Goal: Task Accomplishment & Management: Use online tool/utility

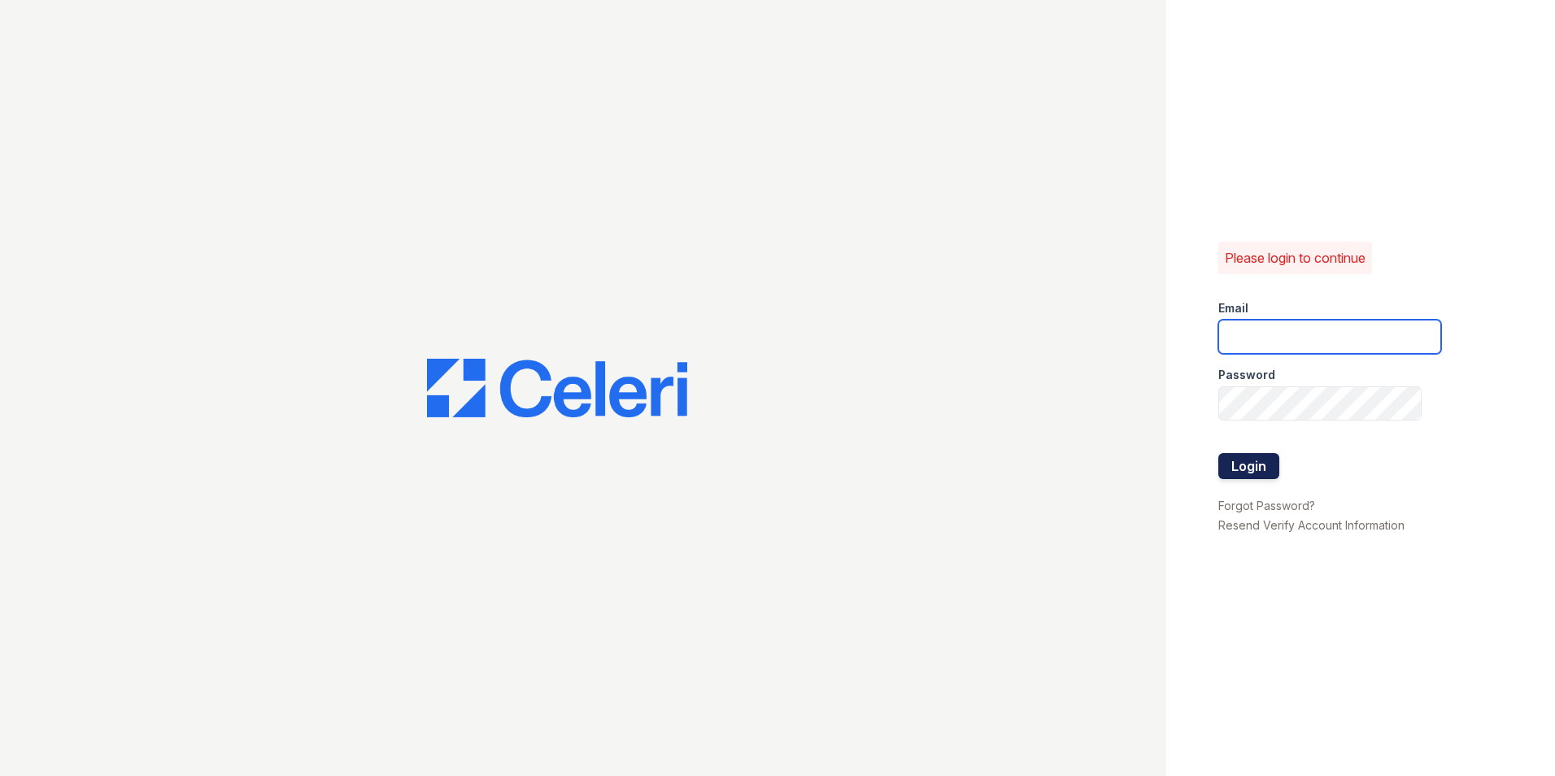
type input "nmendez@mmgmgt.com"
click at [1250, 459] on button "Login" at bounding box center [1248, 466] width 61 height 26
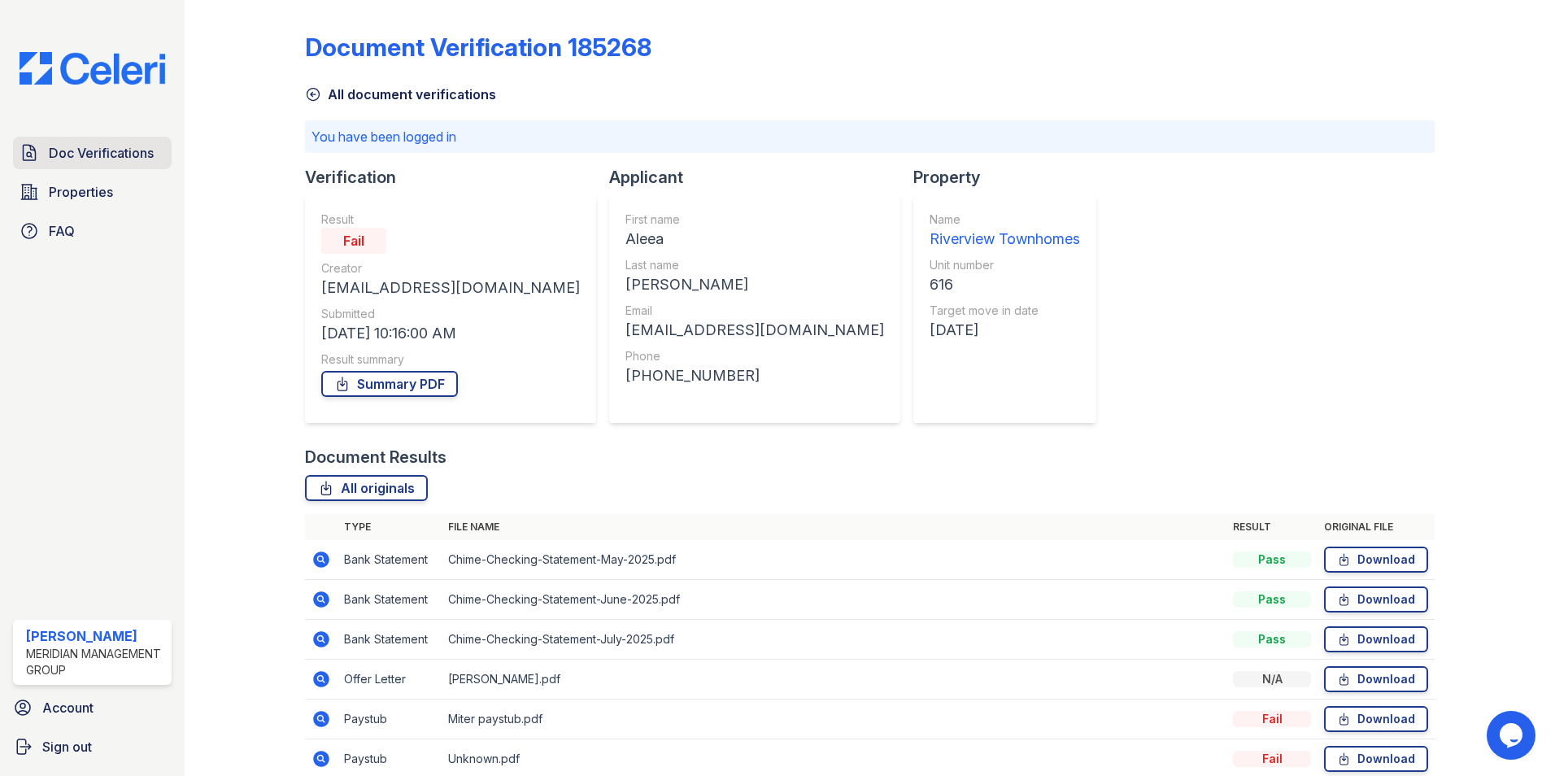
click at [109, 160] on span "Doc Verifications" at bounding box center [101, 153] width 105 height 20
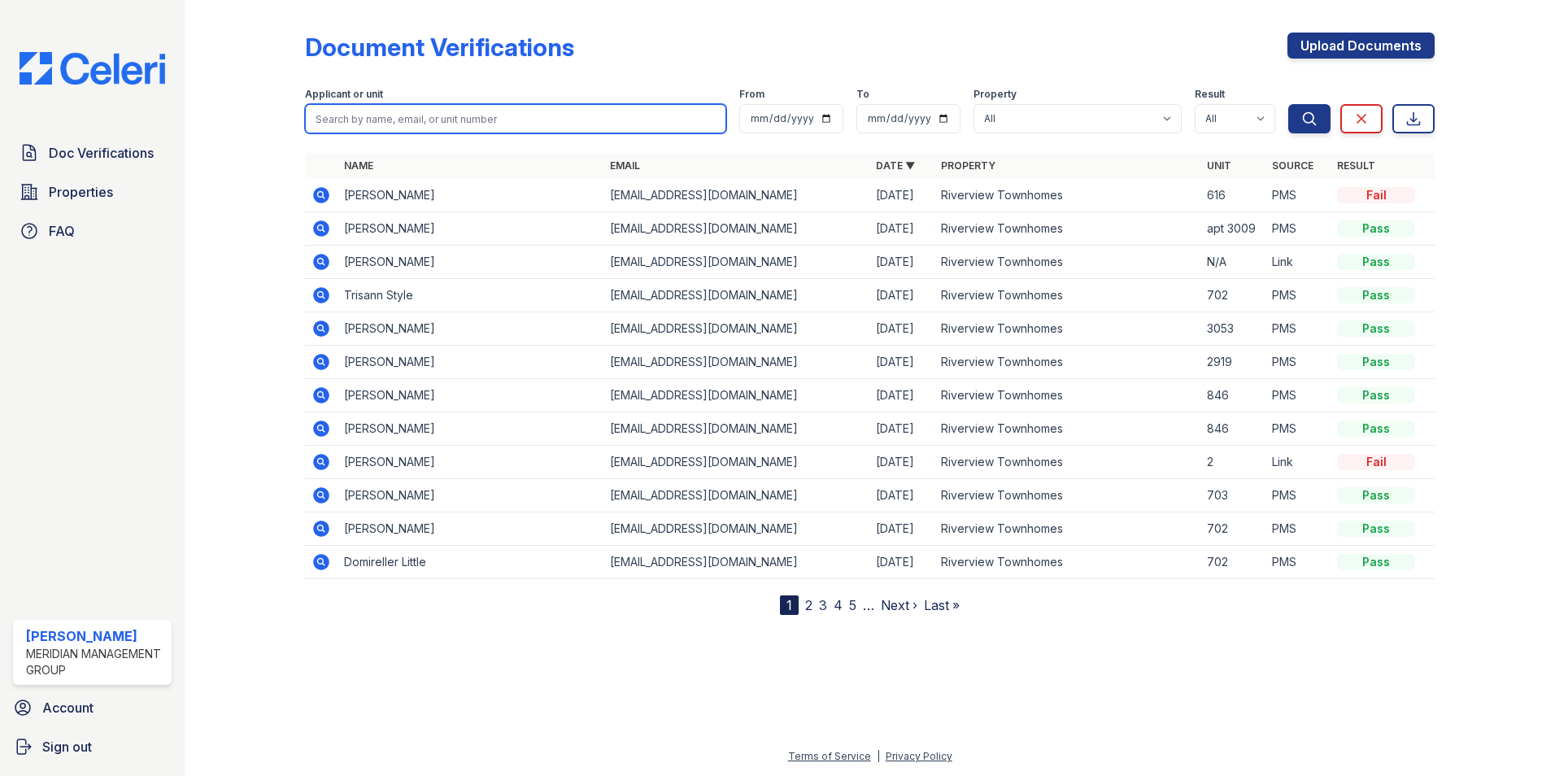
click at [507, 116] on input "search" at bounding box center [515, 118] width 421 height 29
type input "[PERSON_NAME]"
click at [1288, 104] on button "Search" at bounding box center [1309, 118] width 42 height 29
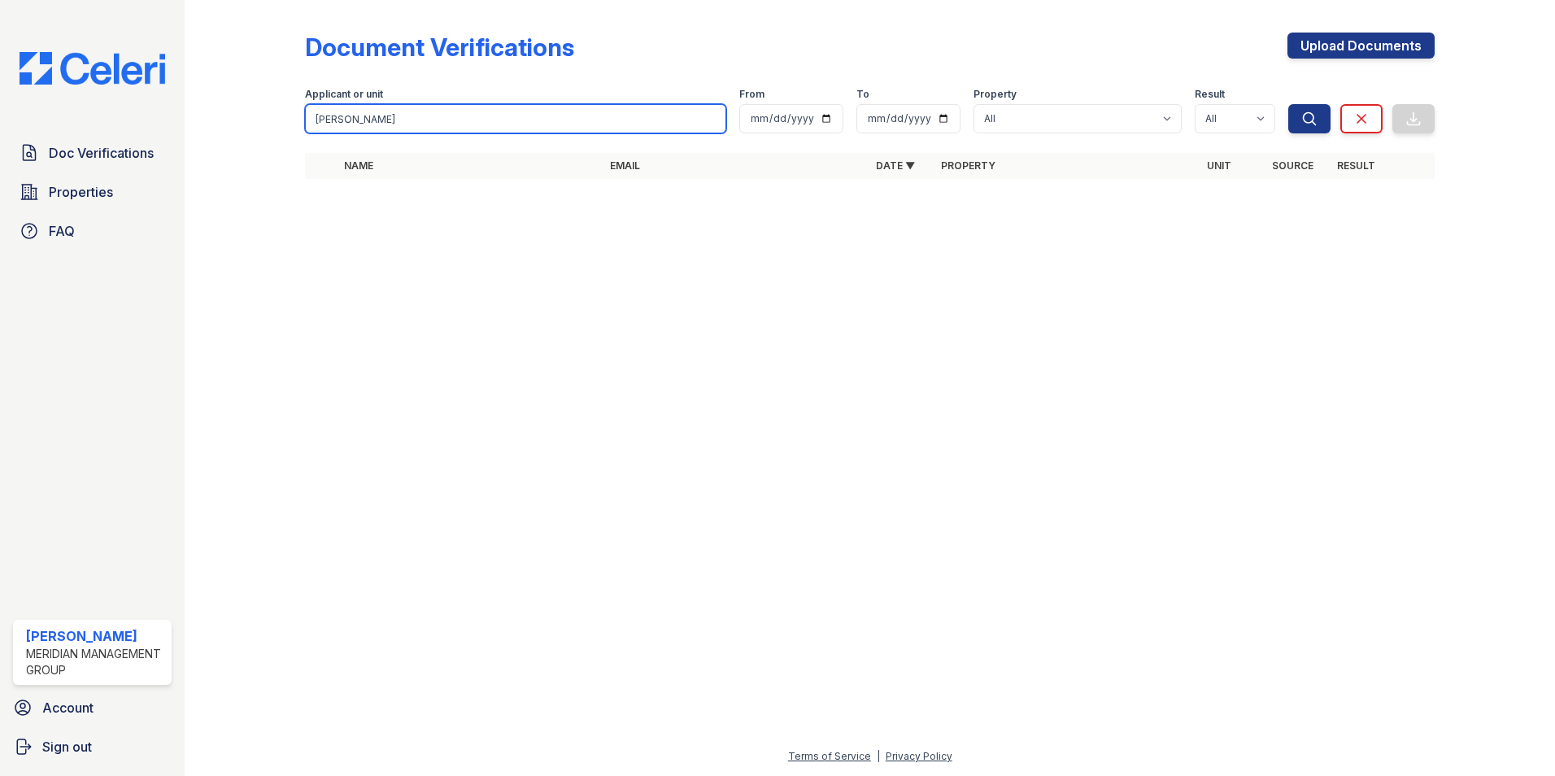
click at [703, 120] on input "[PERSON_NAME]" at bounding box center [515, 118] width 421 height 29
click at [714, 120] on input "[PERSON_NAME]" at bounding box center [515, 118] width 421 height 29
type input "[PERSON_NAME]"
click at [1288, 104] on button "Search" at bounding box center [1309, 118] width 42 height 29
click at [99, 166] on link "Doc Verifications" at bounding box center [92, 153] width 159 height 33
